Goal: Information Seeking & Learning: Understand process/instructions

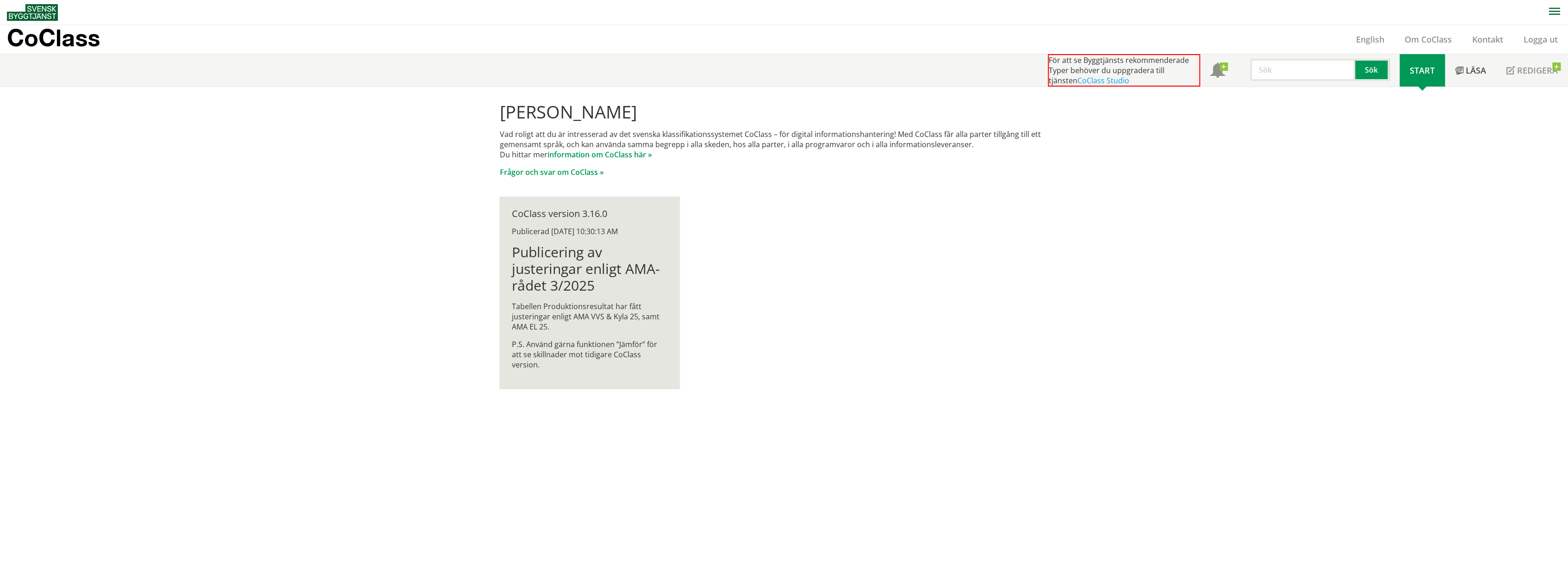
click at [1427, 72] on span "Start" at bounding box center [1422, 70] width 25 height 12
click at [1482, 66] on span "Läsa" at bounding box center [1475, 70] width 20 height 12
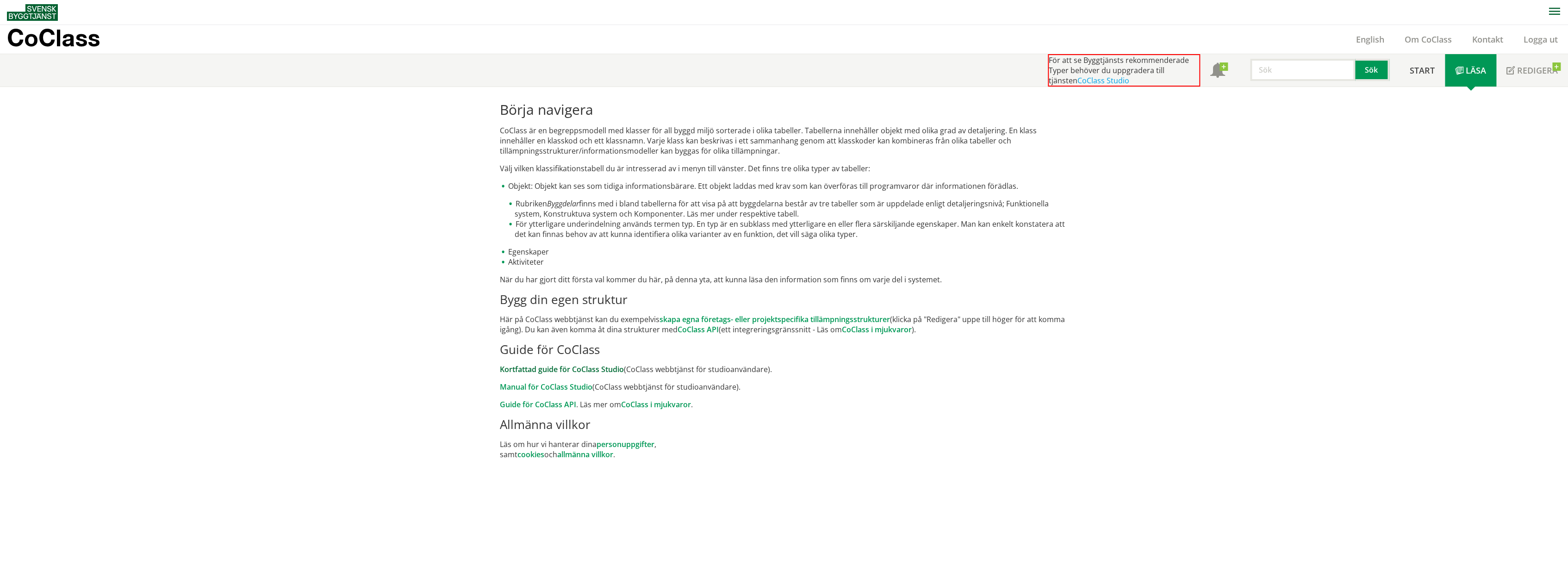
click at [618, 368] on link "Kortfattad guide för CoClass Studio" at bounding box center [561, 369] width 124 height 11
click at [566, 388] on link "Manual för CoClass Studio" at bounding box center [545, 386] width 93 height 11
click at [1427, 66] on span "Start" at bounding box center [1422, 70] width 25 height 12
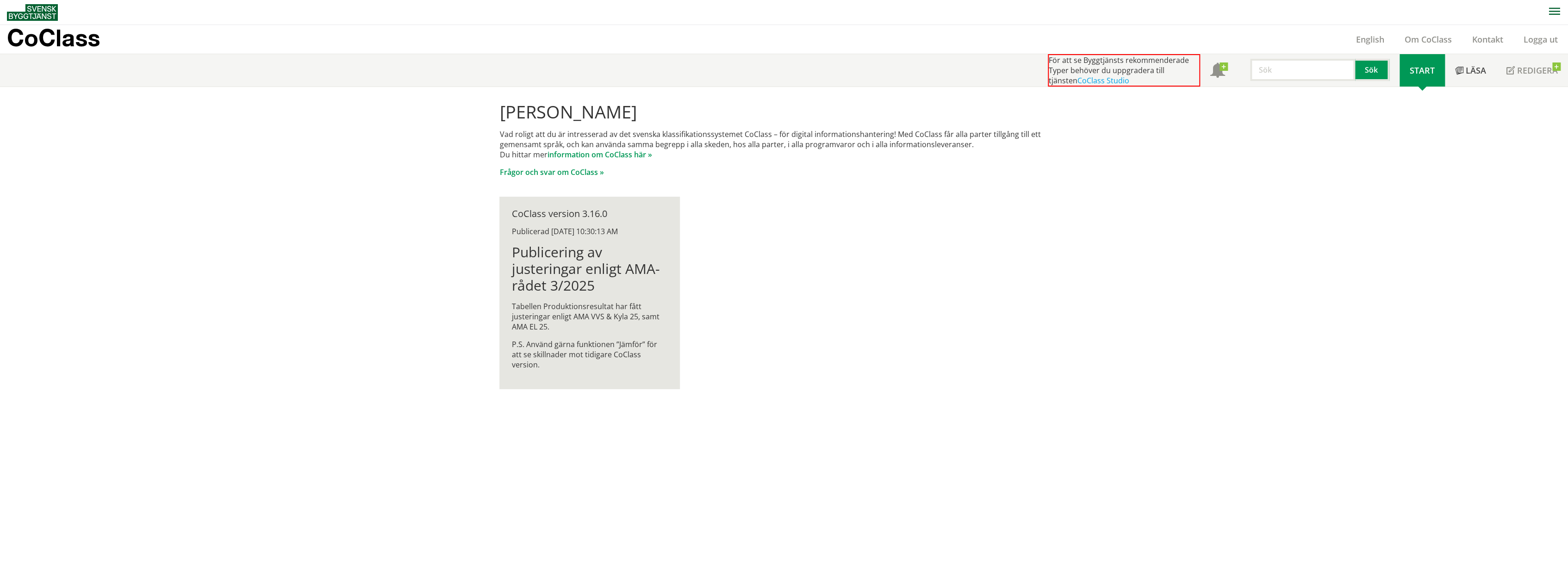
click at [632, 260] on h1 "Publicering av justeringar enligt AMA-rådet 3/2025" at bounding box center [590, 269] width 156 height 50
